Goal: Task Accomplishment & Management: Use online tool/utility

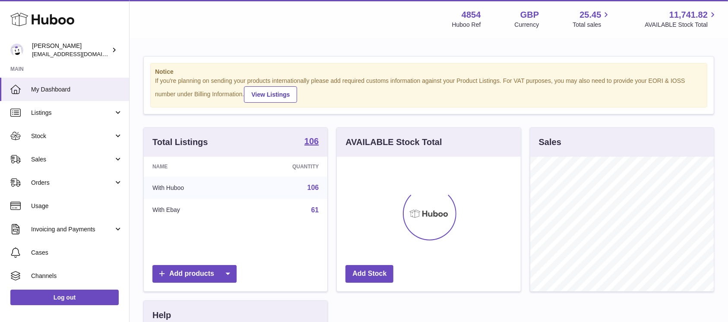
scroll to position [135, 183]
click at [95, 161] on span "Sales" at bounding box center [72, 159] width 82 height 8
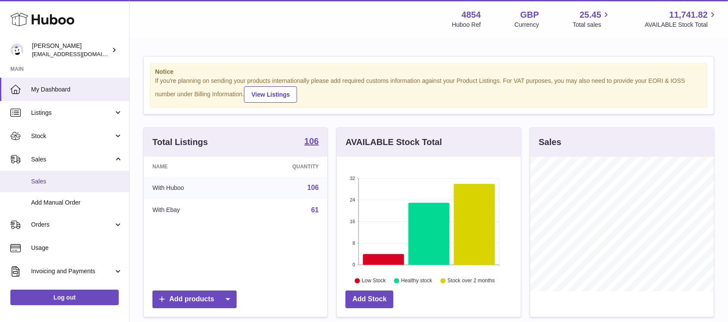
click at [57, 180] on span "Sales" at bounding box center [77, 181] width 92 height 8
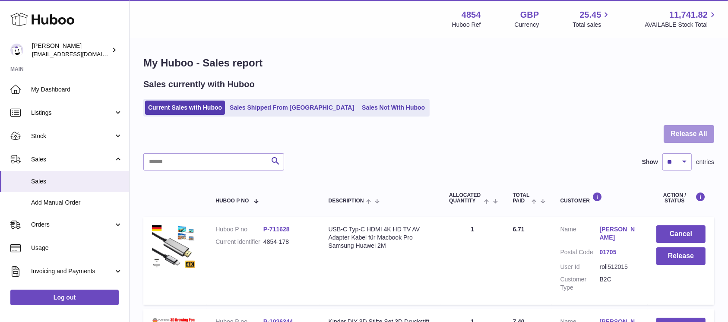
click at [684, 141] on button "Release All" at bounding box center [689, 134] width 51 height 18
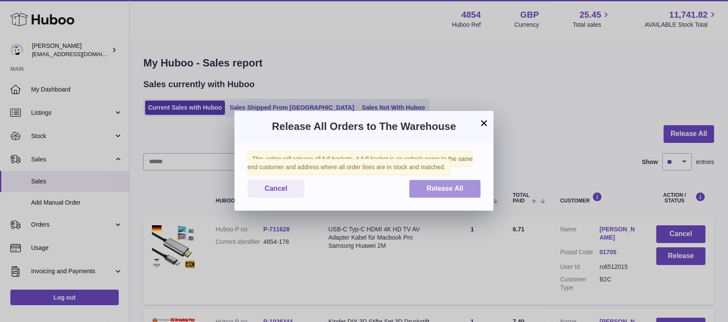
click at [444, 194] on button "Release All" at bounding box center [444, 189] width 71 height 18
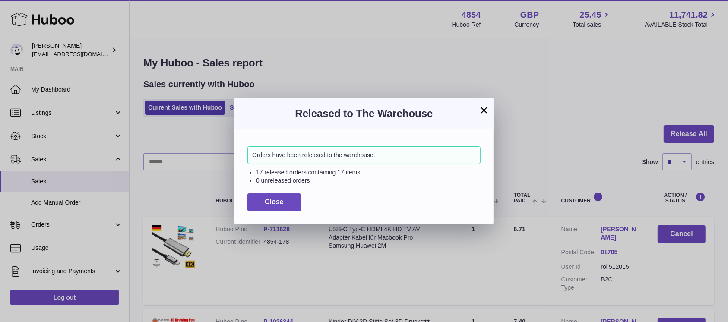
click at [301, 204] on div "Close" at bounding box center [363, 202] width 233 height 18
click at [294, 203] on button "Close" at bounding box center [274, 202] width 54 height 18
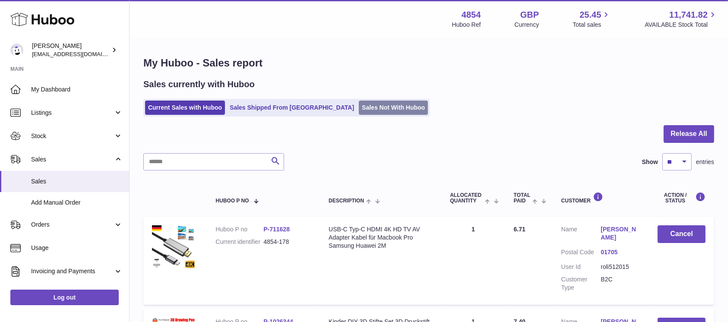
click at [366, 114] on link "Sales Not With Huboo" at bounding box center [393, 108] width 69 height 14
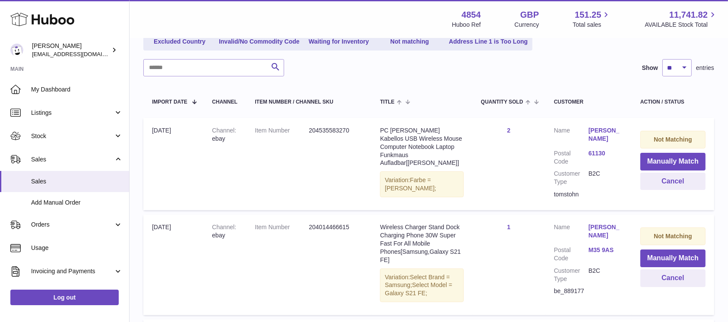
scroll to position [115, 0]
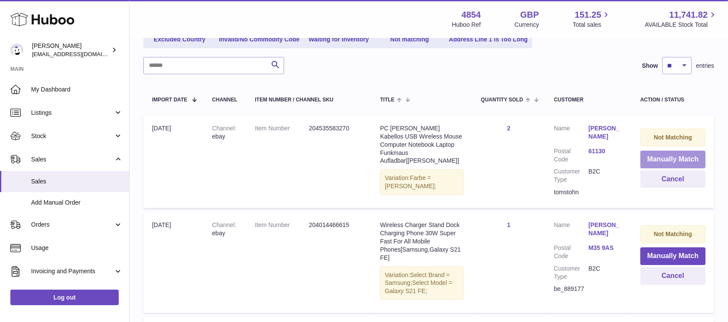
click at [660, 158] on button "Manually Match" at bounding box center [672, 160] width 65 height 18
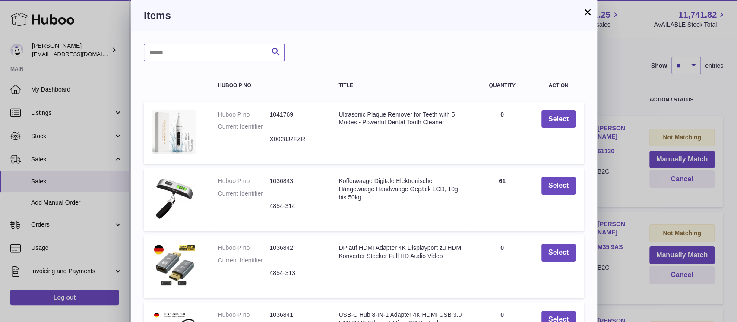
click at [192, 47] on input "text" at bounding box center [214, 52] width 141 height 17
type input "*****"
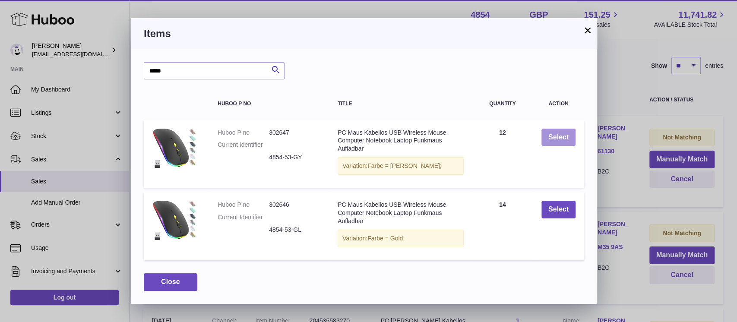
click at [556, 140] on button "Select" at bounding box center [558, 138] width 34 height 18
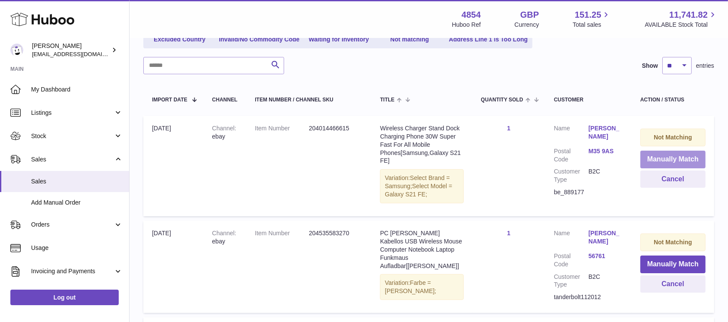
click at [680, 158] on button "Manually Match" at bounding box center [672, 160] width 65 height 18
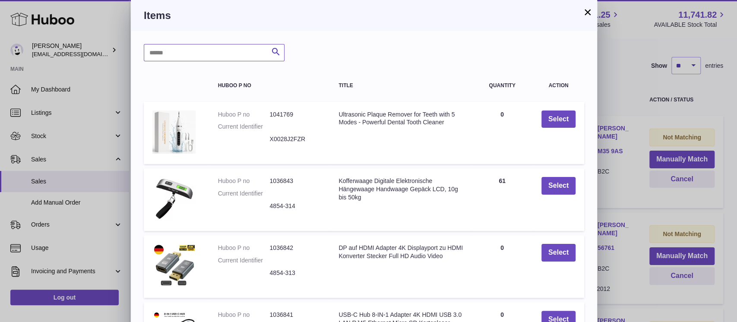
click at [241, 54] on input "text" at bounding box center [214, 52] width 141 height 17
type input "*****"
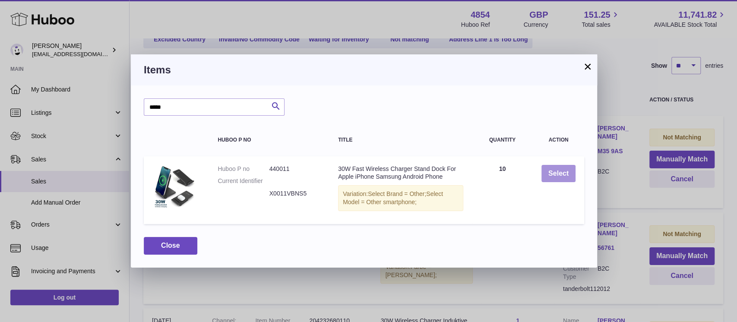
click at [546, 180] on button "Select" at bounding box center [558, 174] width 34 height 18
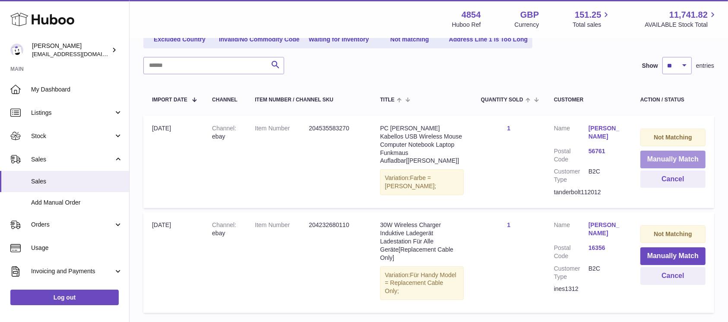
click at [653, 155] on button "Manually Match" at bounding box center [672, 160] width 65 height 18
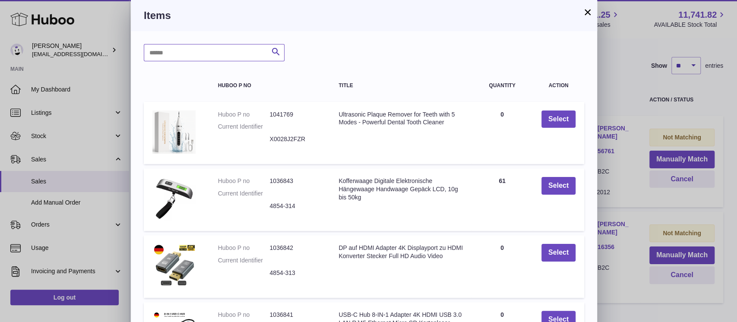
click at [234, 50] on input "text" at bounding box center [214, 52] width 141 height 17
type input "*****"
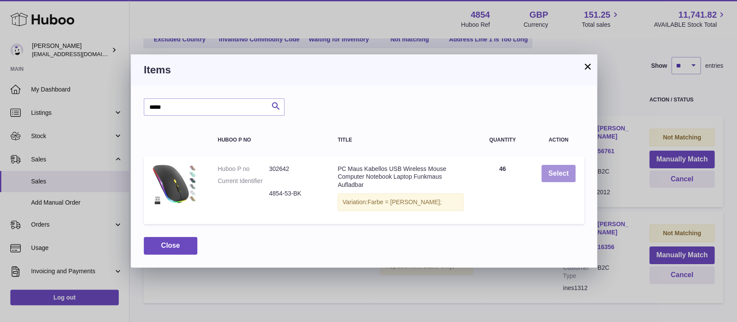
click at [558, 175] on button "Select" at bounding box center [558, 174] width 34 height 18
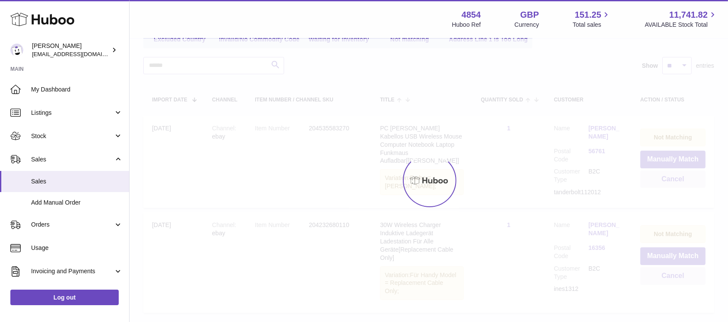
scroll to position [81, 0]
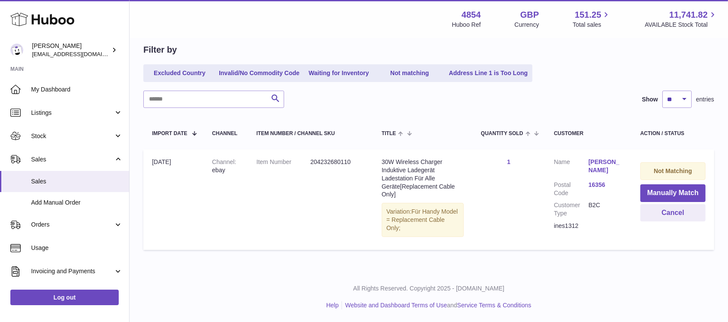
click at [572, 223] on div "ines1312" at bounding box center [588, 226] width 69 height 8
copy div "ines1312"
click at [650, 211] on button "Cancel" at bounding box center [672, 213] width 65 height 18
click at [0, 211] on div at bounding box center [0, 161] width 0 height 322
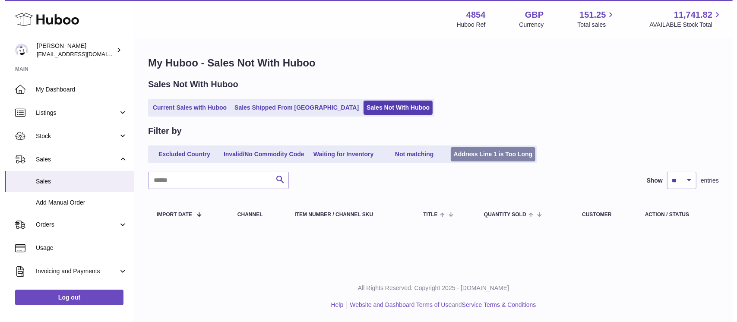
scroll to position [0, 0]
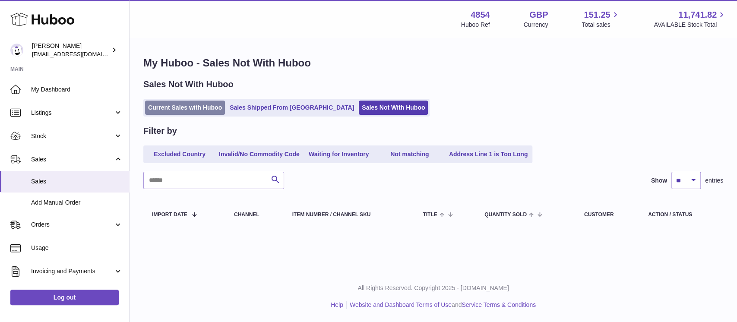
click at [210, 109] on link "Current Sales with Huboo" at bounding box center [185, 108] width 80 height 14
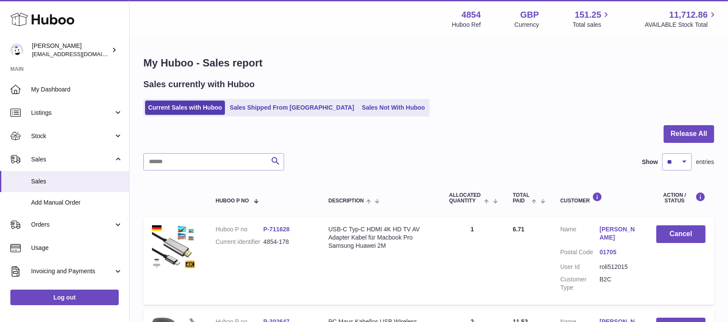
click at [655, 133] on div at bounding box center [428, 139] width 571 height 28
click at [688, 133] on button "Release All" at bounding box center [689, 134] width 51 height 18
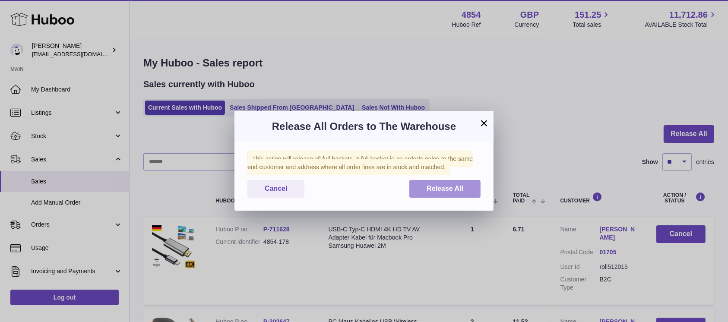
click at [439, 191] on span "Release All" at bounding box center [445, 188] width 37 height 7
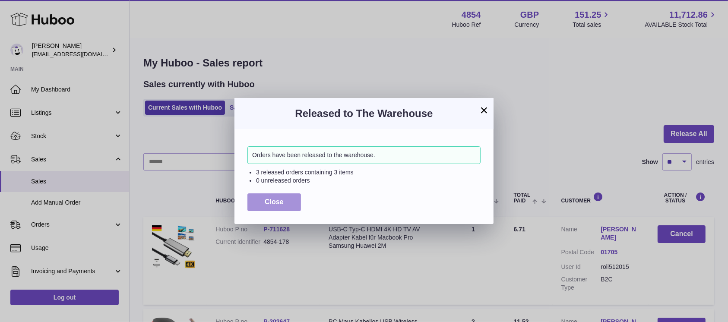
click at [272, 203] on span "Close" at bounding box center [274, 201] width 19 height 7
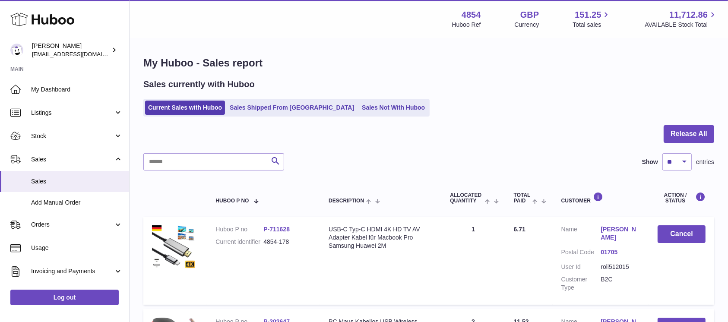
drag, startPoint x: 342, startPoint y: 105, endPoint x: 338, endPoint y: 97, distance: 9.5
click at [359, 105] on link "Sales Not With Huboo" at bounding box center [393, 108] width 69 height 14
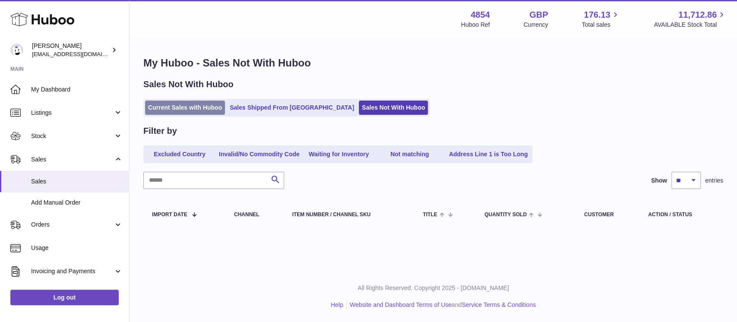
click at [206, 107] on link "Current Sales with Huboo" at bounding box center [185, 108] width 80 height 14
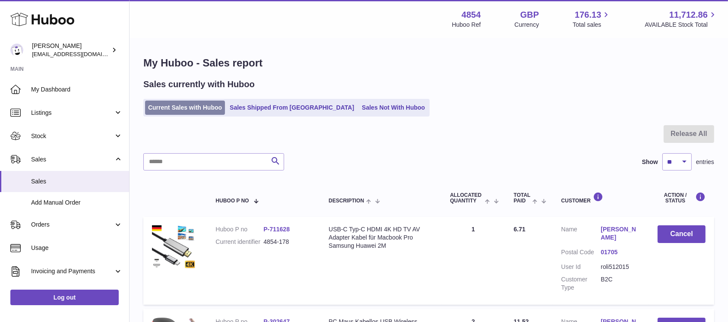
click at [192, 101] on ul "Current Sales with Huboo Sales Shipped From Huboo Sales Not With Huboo" at bounding box center [286, 108] width 286 height 18
click at [191, 108] on link "Current Sales with Huboo" at bounding box center [185, 108] width 80 height 14
click at [78, 185] on span "Sales" at bounding box center [77, 181] width 92 height 8
click at [58, 184] on span "Sales" at bounding box center [77, 181] width 92 height 8
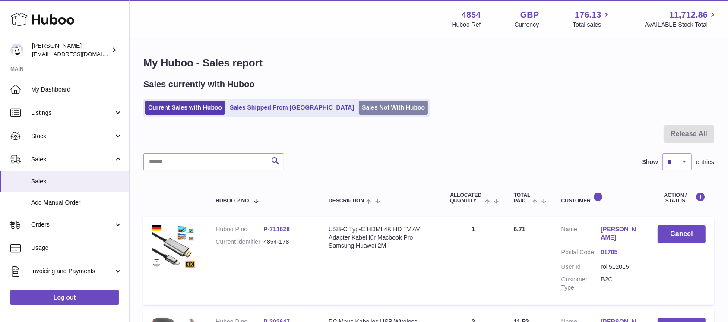
click at [359, 114] on link "Sales Not With Huboo" at bounding box center [393, 108] width 69 height 14
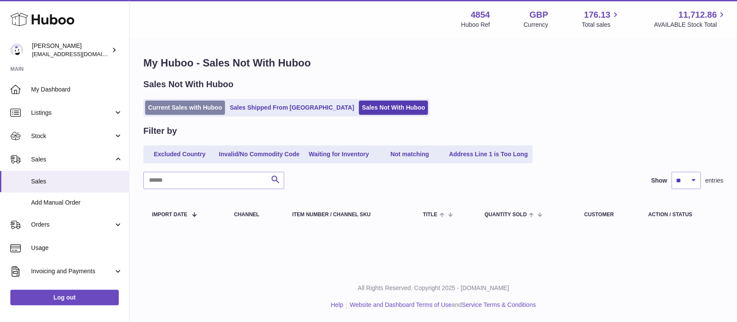
click at [164, 114] on link "Current Sales with Huboo" at bounding box center [185, 108] width 80 height 14
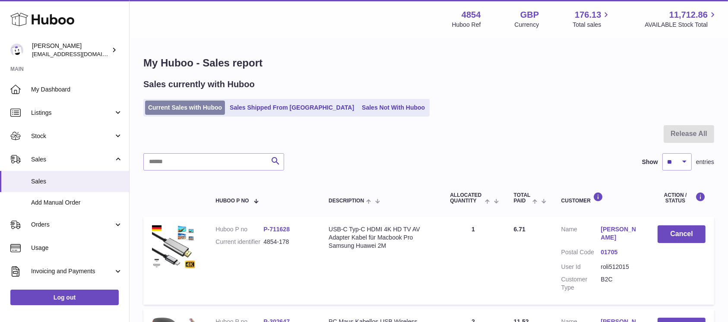
click at [200, 109] on link "Current Sales with Huboo" at bounding box center [185, 108] width 80 height 14
